Goal: Find specific page/section: Find specific page/section

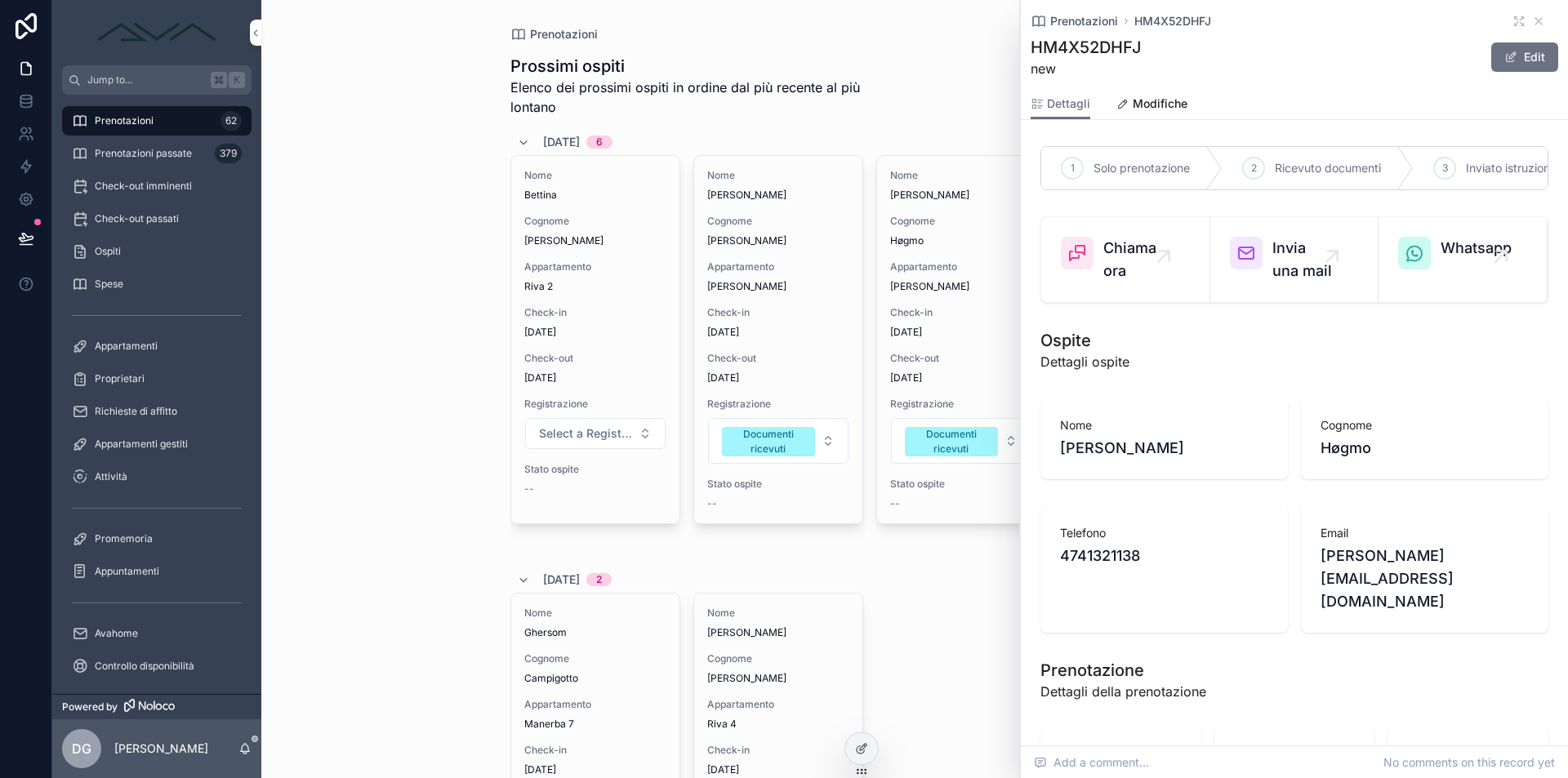
scroll to position [1760, 0]
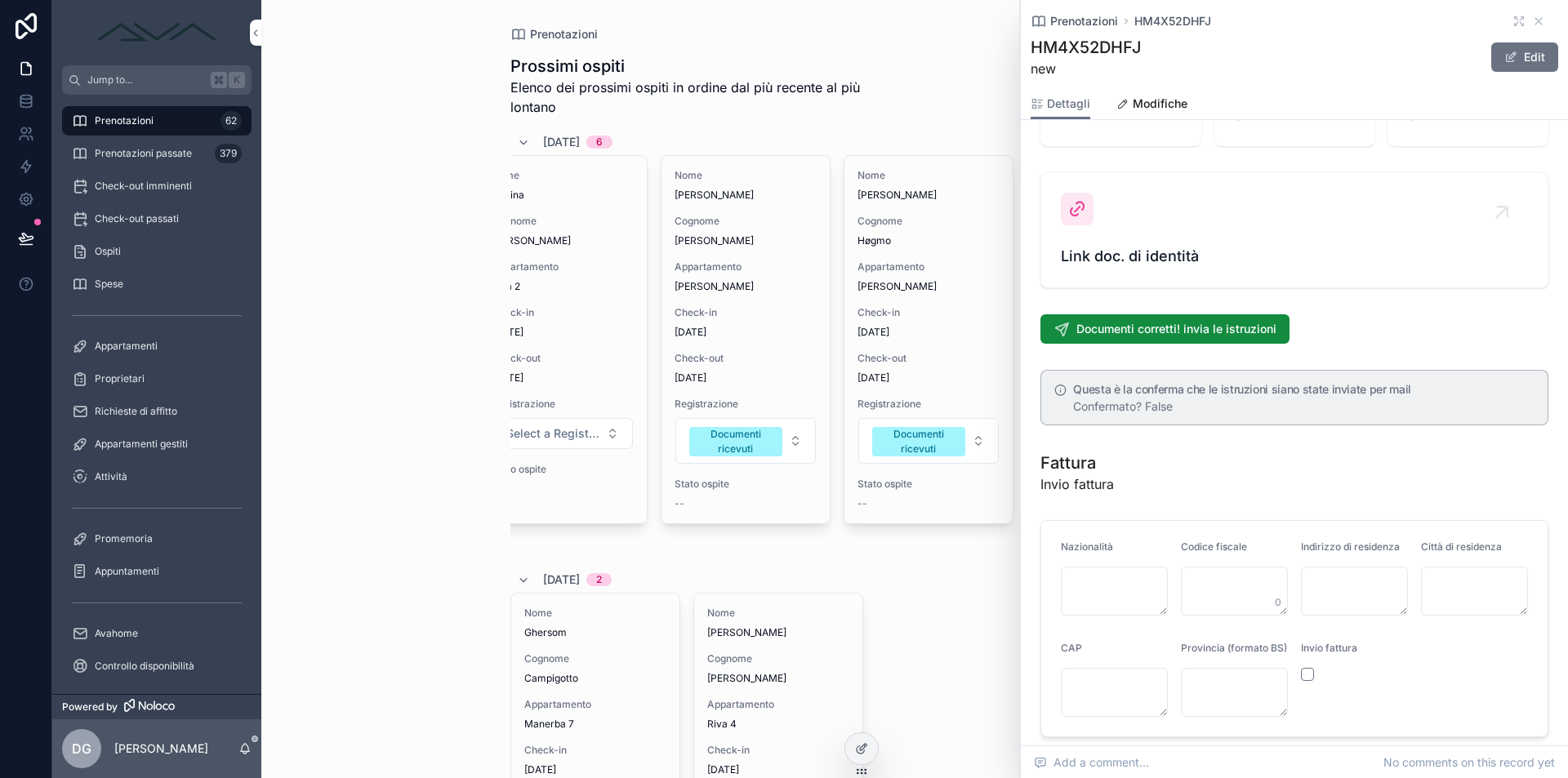
click at [1532, 22] on icon "scrollable content" at bounding box center [1539, 22] width 13 height 13
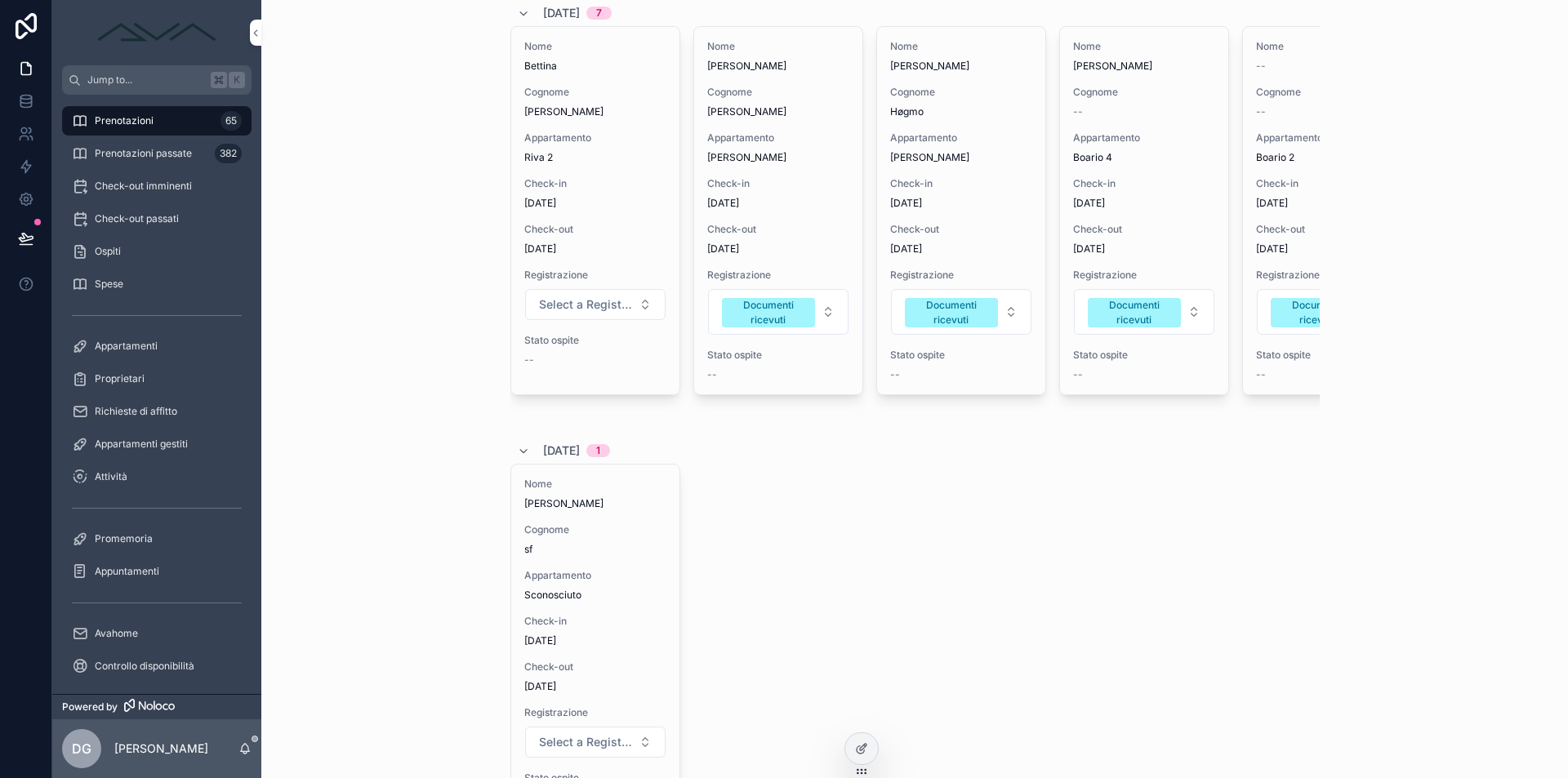
scroll to position [258, 0]
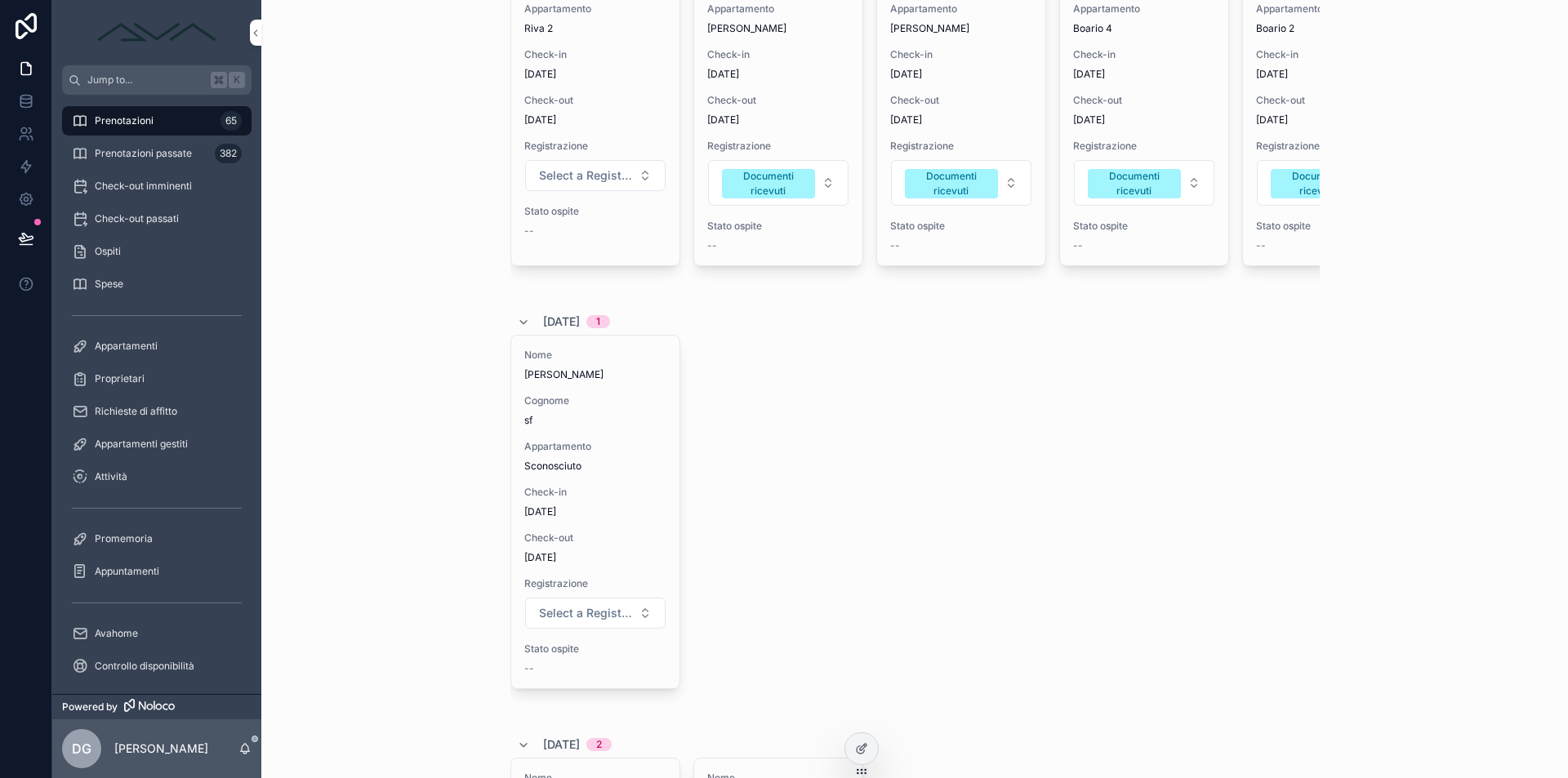
click at [623, 453] on span "Appartamento" at bounding box center [595, 446] width 142 height 13
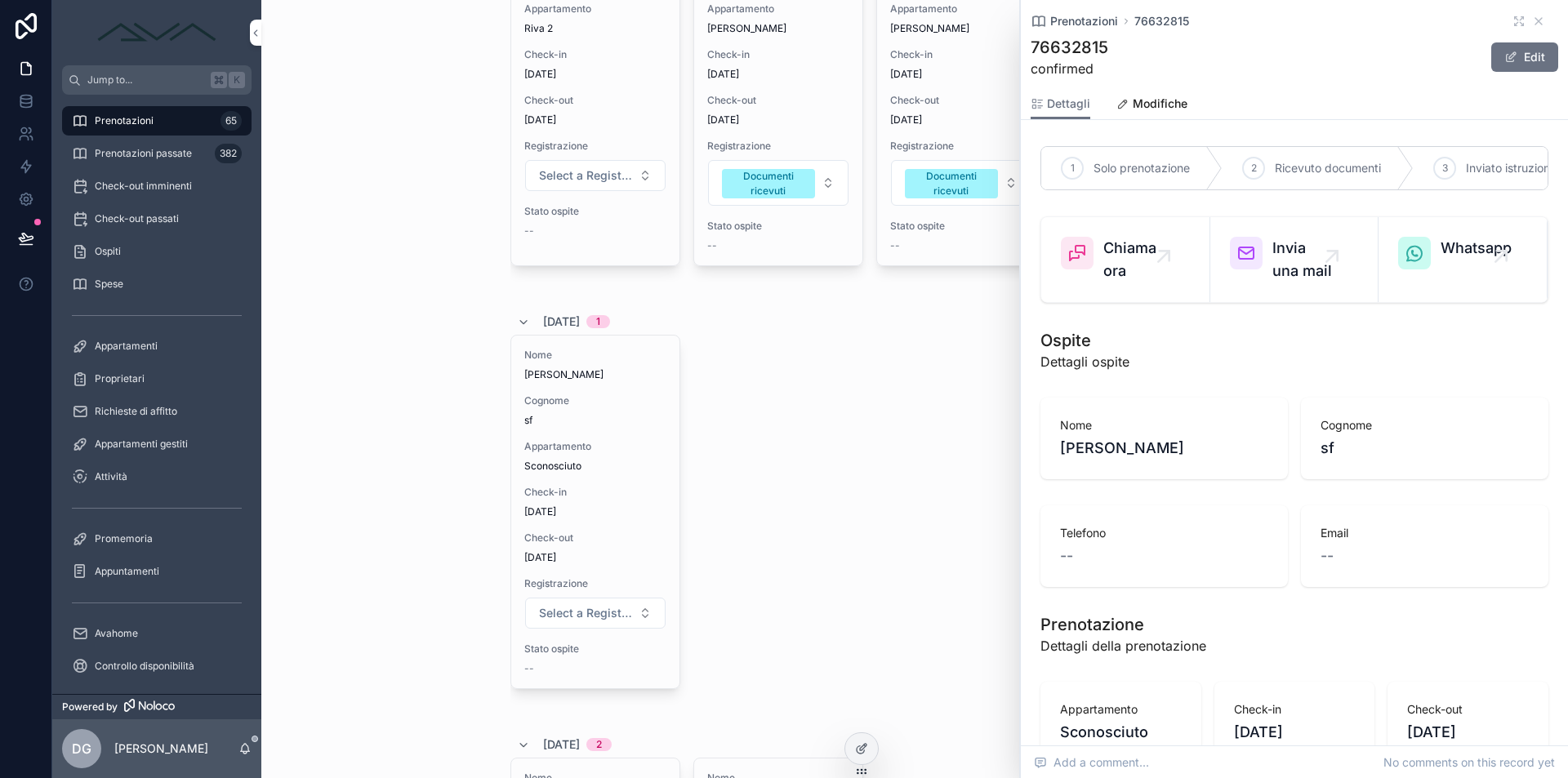
click at [1532, 24] on icon "scrollable content" at bounding box center [1539, 22] width 13 height 13
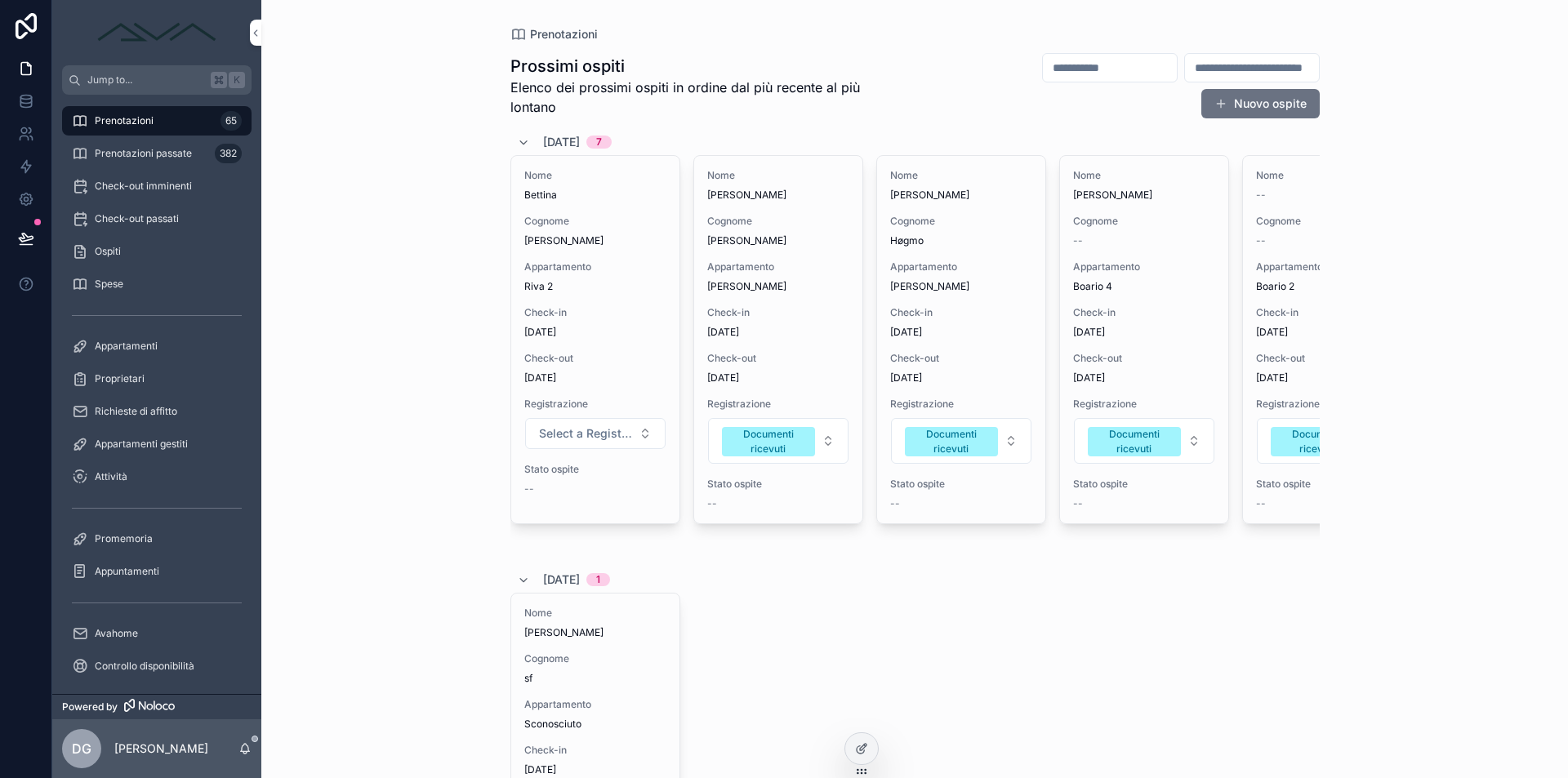
click at [612, 434] on span "Select a Registrazione" at bounding box center [585, 433] width 93 height 16
click at [575, 569] on div "Documenti ricevuti" at bounding box center [536, 573] width 89 height 15
click at [399, 251] on div "Prenotazioni Prossimi ospiti Elenco dei prossimi ospiti in ordine dal più recen…" at bounding box center [915, 389] width 1307 height 778
